Goal: Task Accomplishment & Management: Manage account settings

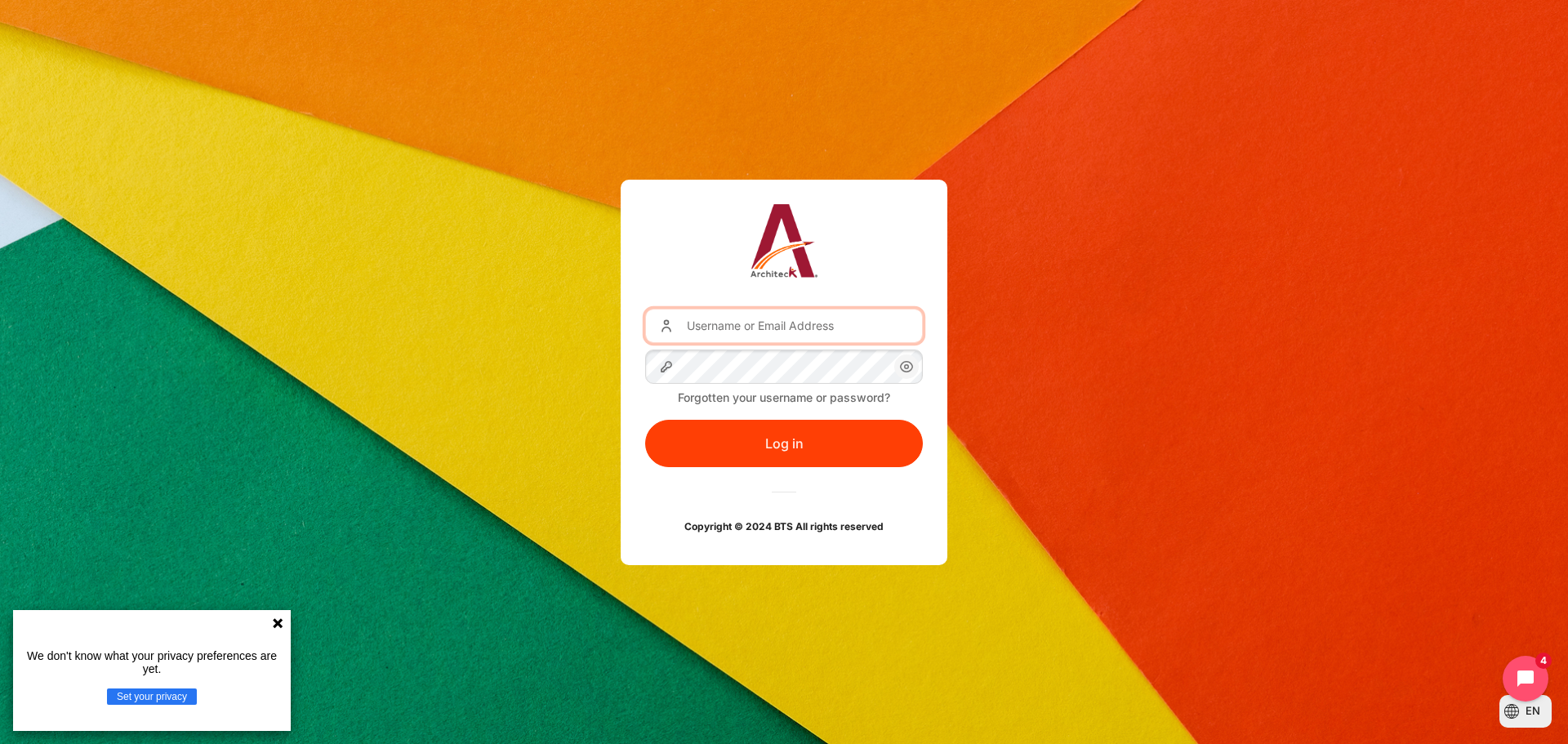
click at [771, 331] on input "Username or Email Address" at bounding box center [784, 326] width 278 height 35
type input "[EMAIL_ADDRESS][DOMAIN_NAME]"
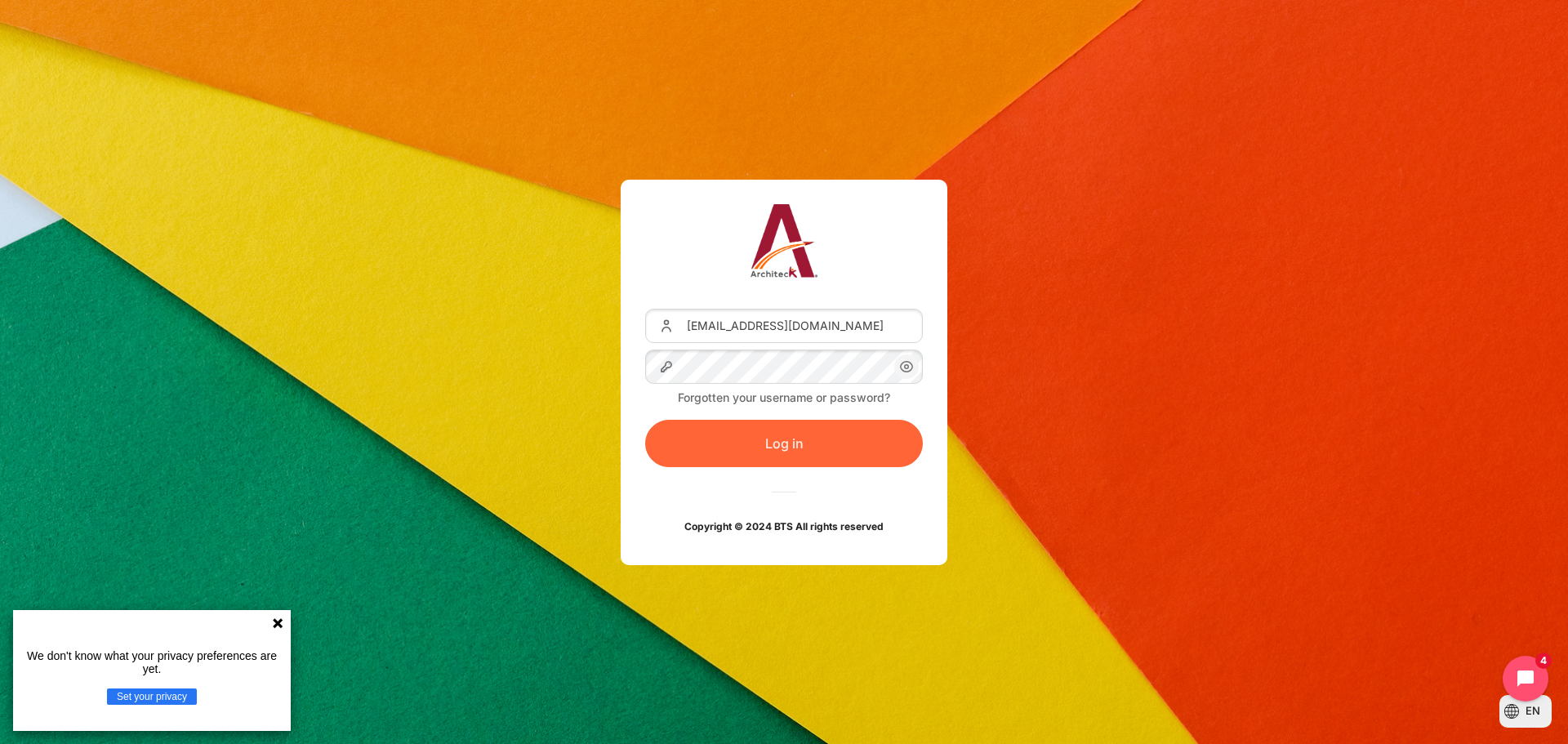
click at [731, 436] on button "Log in" at bounding box center [784, 443] width 278 height 48
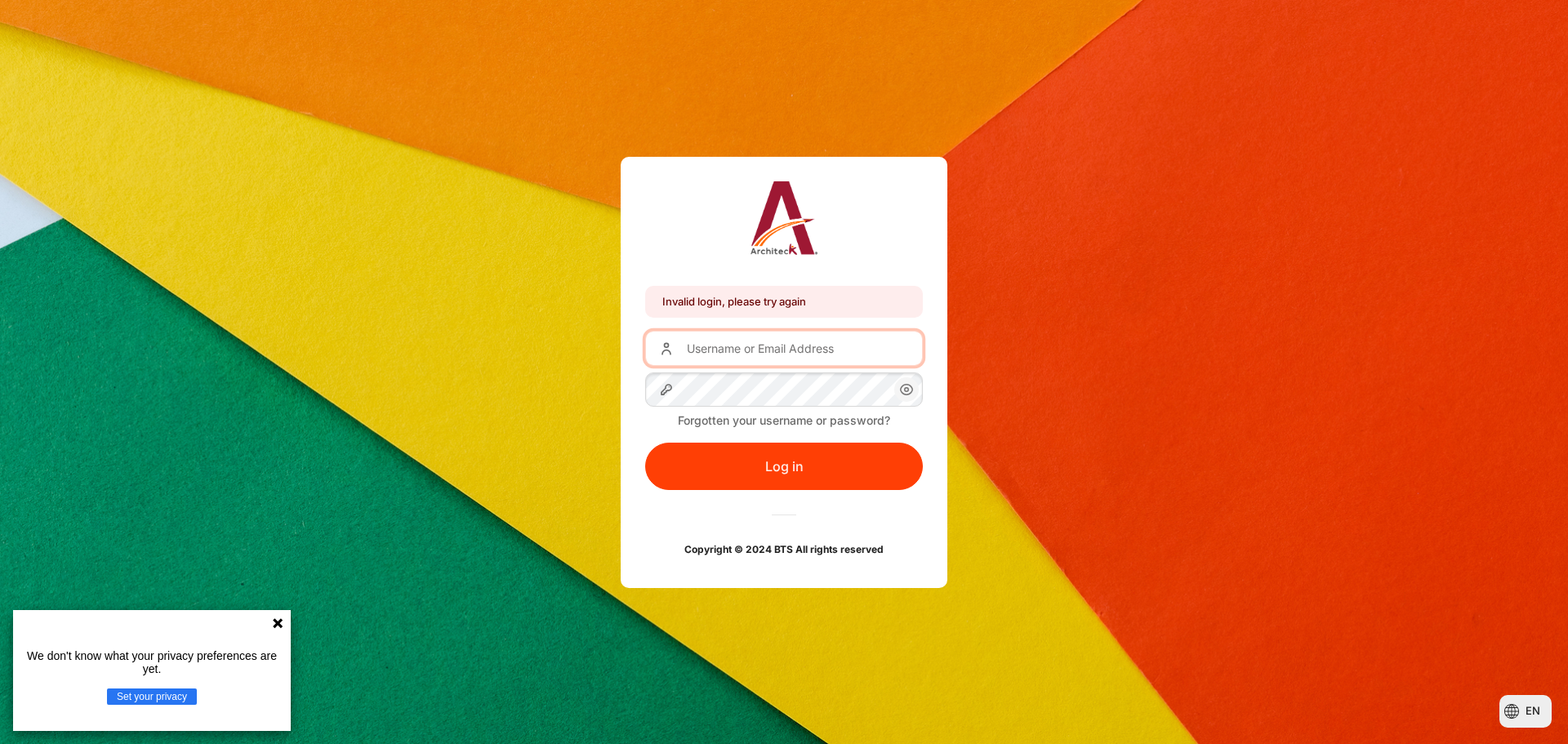
click at [719, 350] on input "Username or Email Address" at bounding box center [784, 348] width 278 height 35
type input "[EMAIL_ADDRESS][DOMAIN_NAME]"
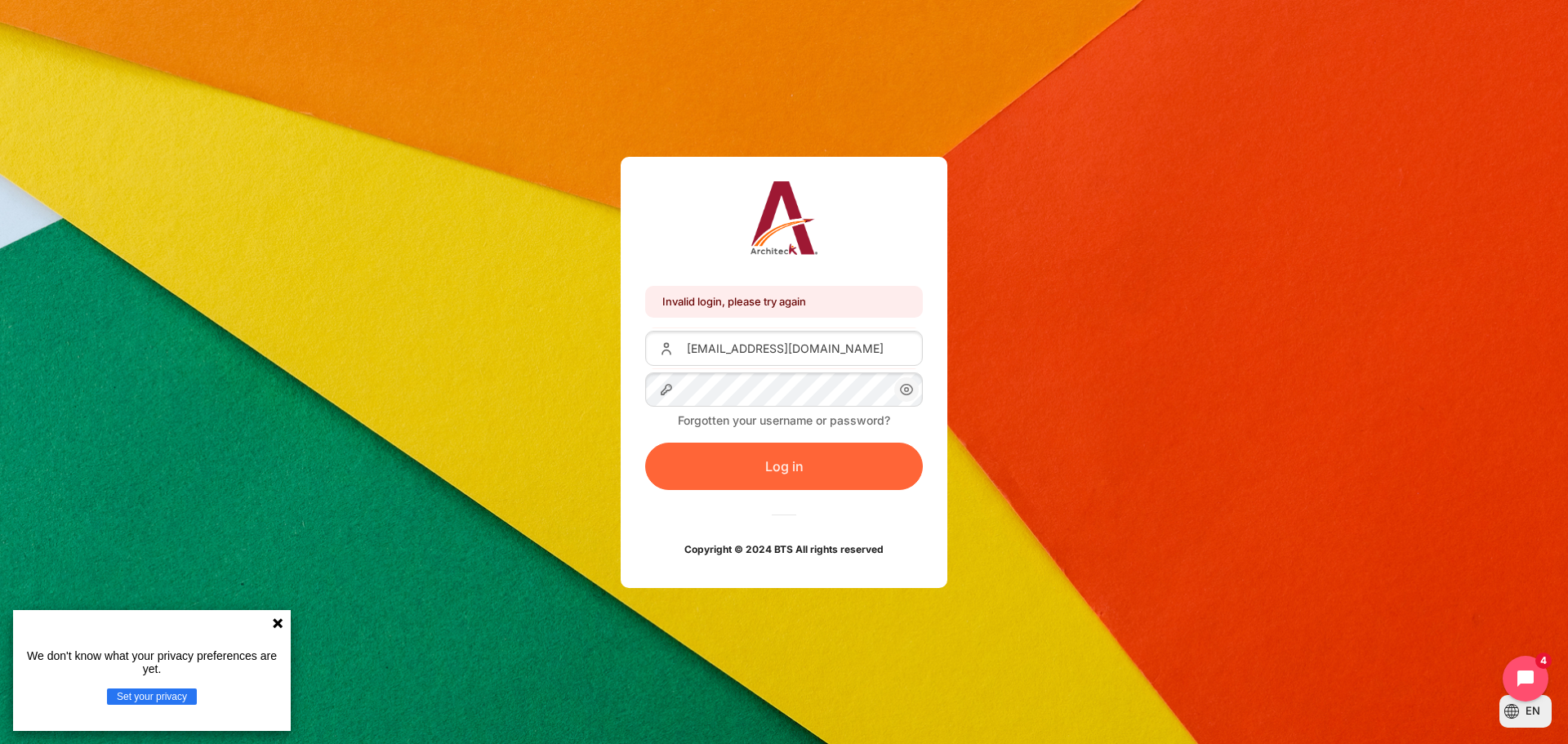
click at [754, 453] on button "Log in" at bounding box center [784, 466] width 278 height 48
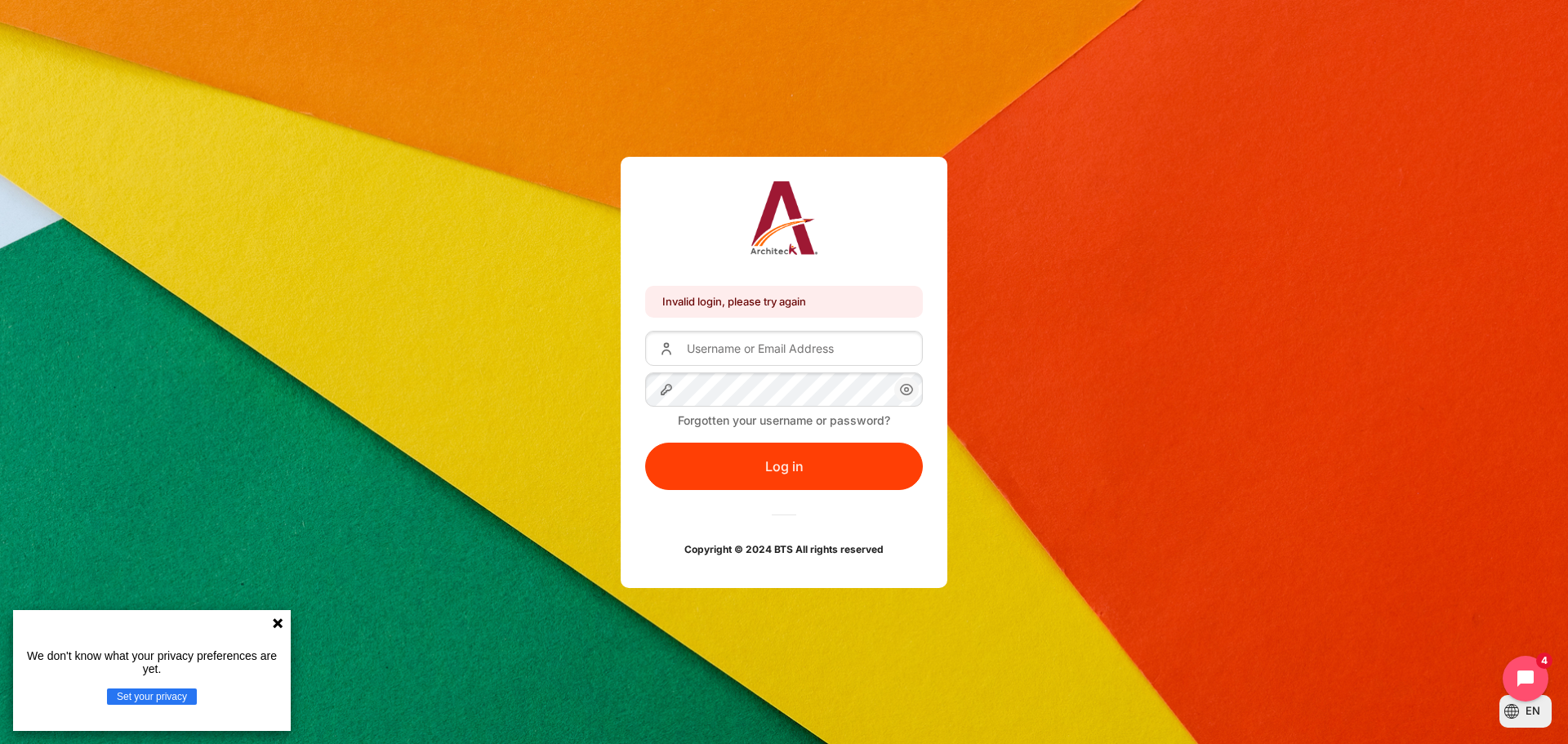
click at [439, 330] on div "Invalid login, please try again Invalid login, please try again Username or Ema…" at bounding box center [784, 372] width 1568 height 431
